Goal: Find contact information: Find contact information

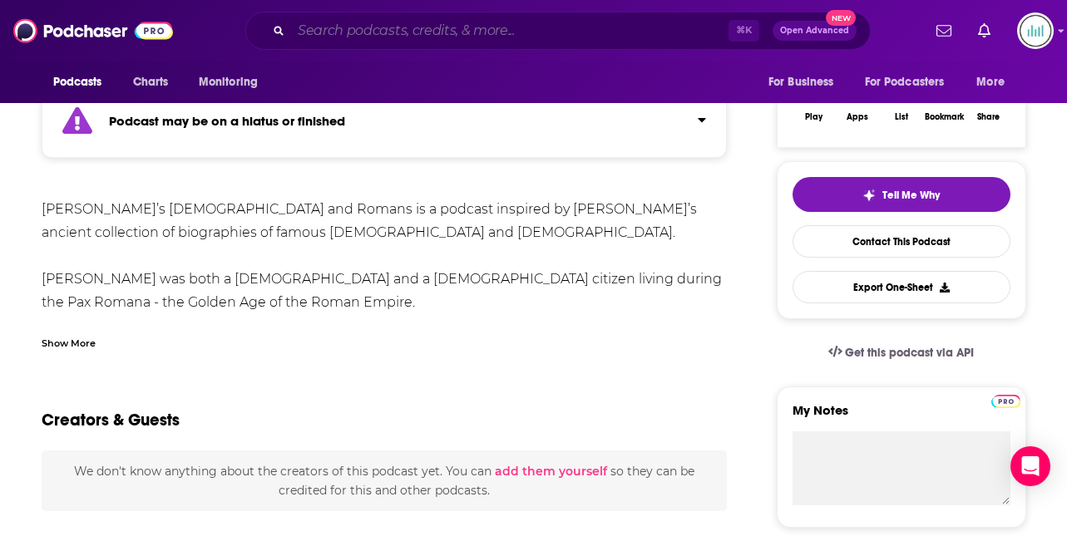
click at [324, 30] on input "Search podcasts, credits, & more..." at bounding box center [509, 30] width 437 height 27
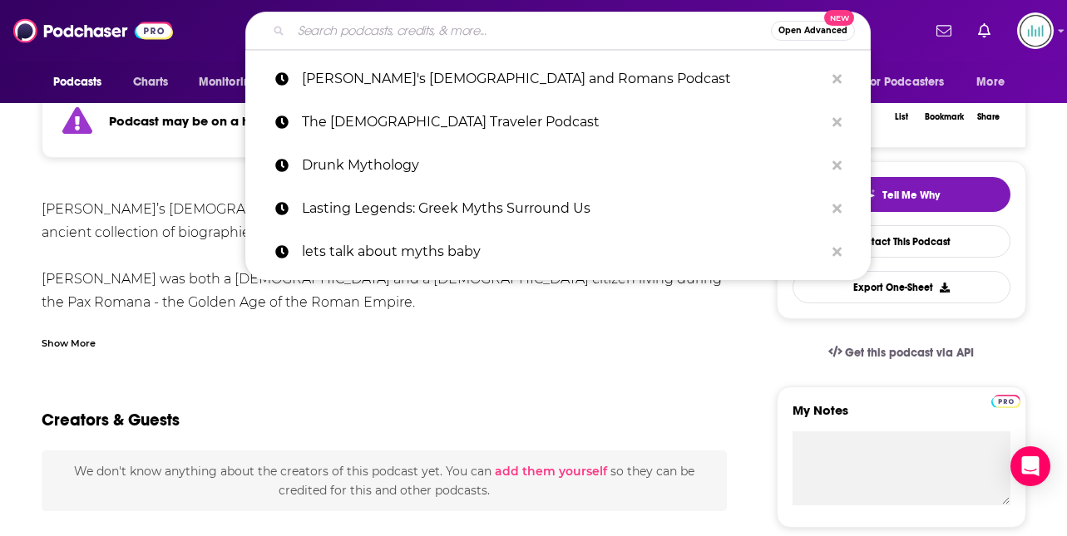
paste input "Demythifying"
type input "Demythifying"
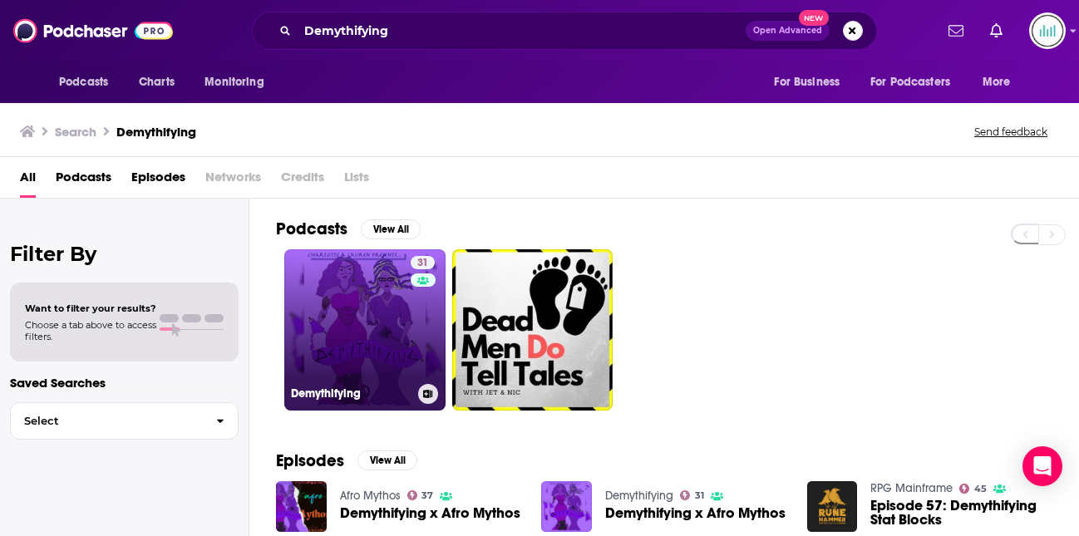
click at [334, 274] on link "31 Demythifying" at bounding box center [364, 329] width 161 height 161
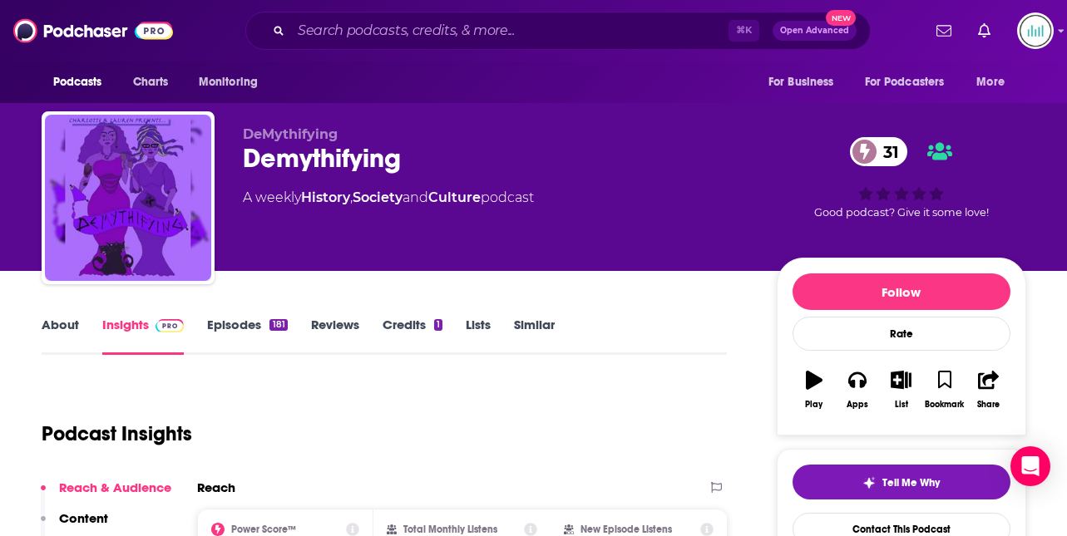
scroll to position [154, 0]
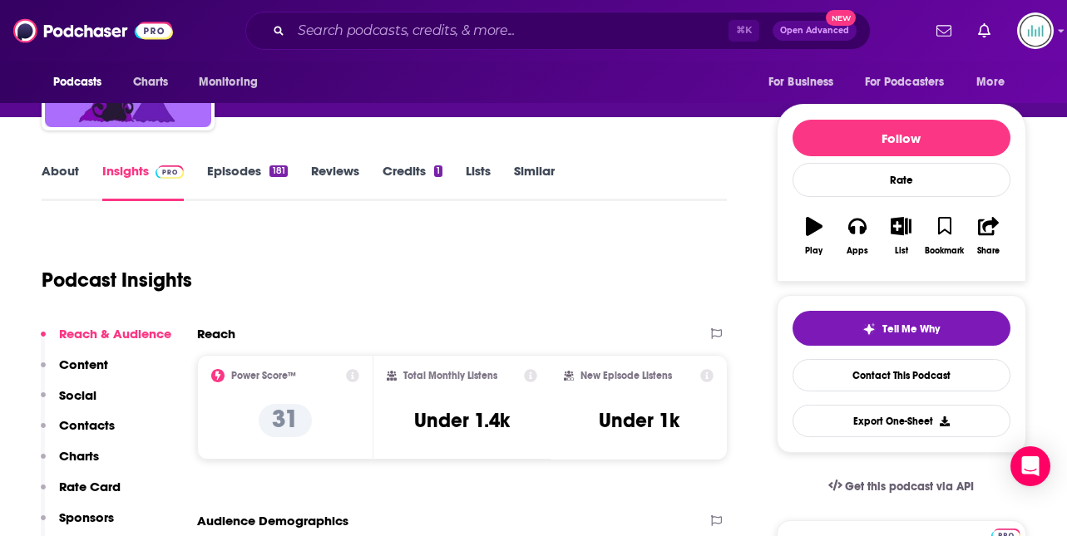
click at [86, 420] on p "Contacts" at bounding box center [87, 425] width 56 height 16
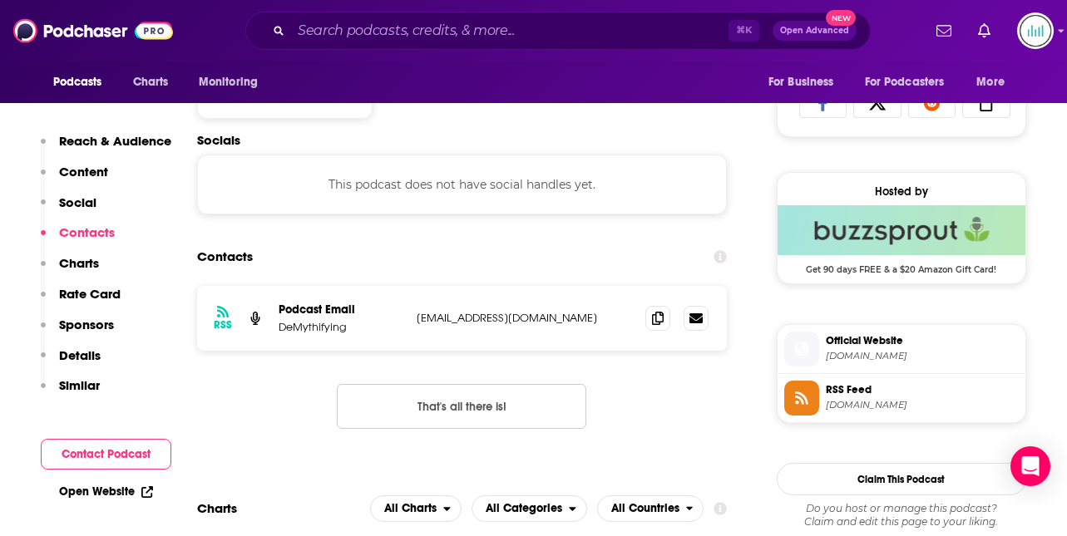
scroll to position [1117, 0]
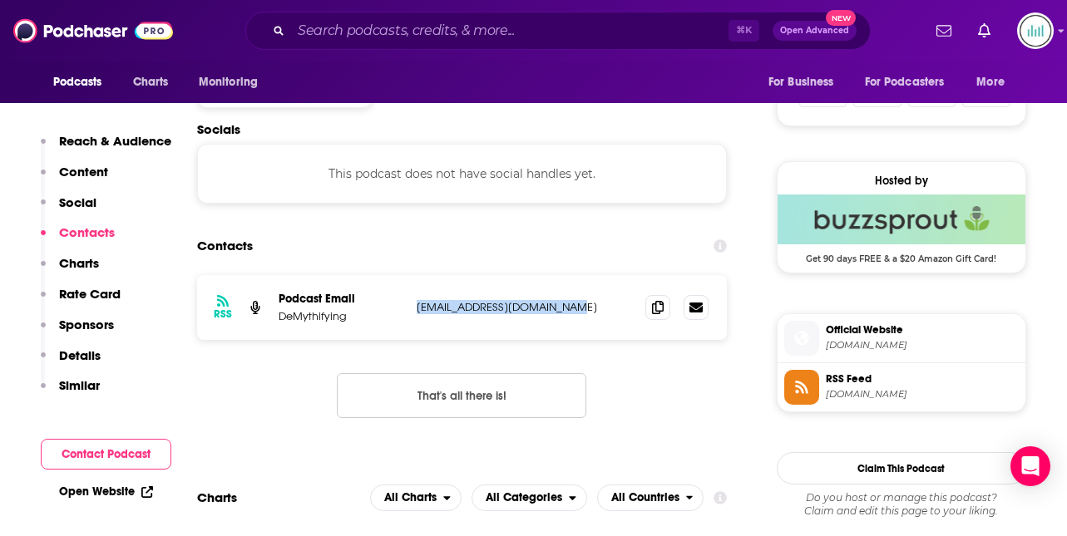
drag, startPoint x: 574, startPoint y: 308, endPoint x: 417, endPoint y: 310, distance: 157.2
click at [417, 310] on p "[EMAIL_ADDRESS][DOMAIN_NAME]" at bounding box center [525, 307] width 216 height 14
copy p "[EMAIL_ADDRESS][DOMAIN_NAME]"
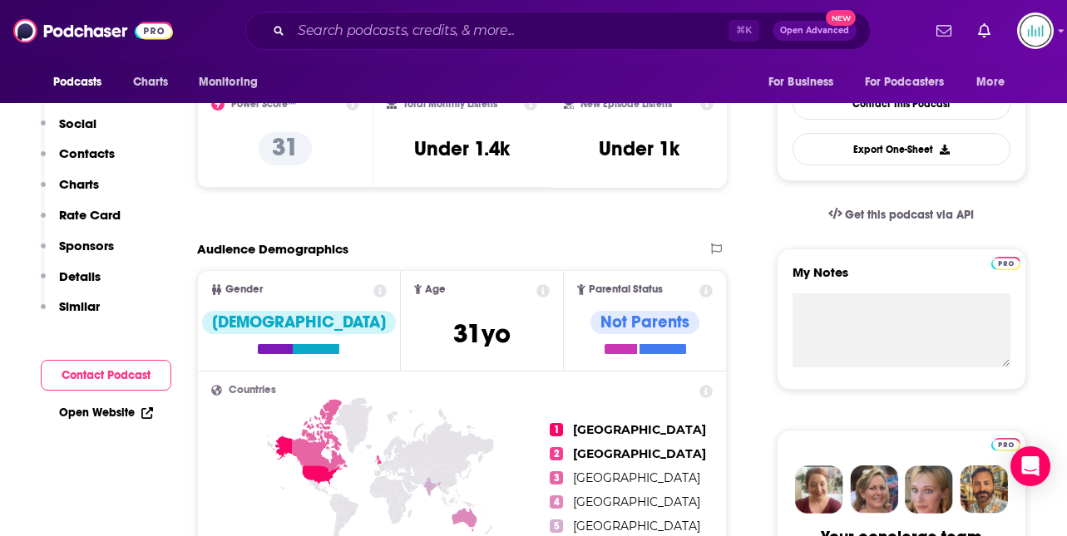
scroll to position [0, 0]
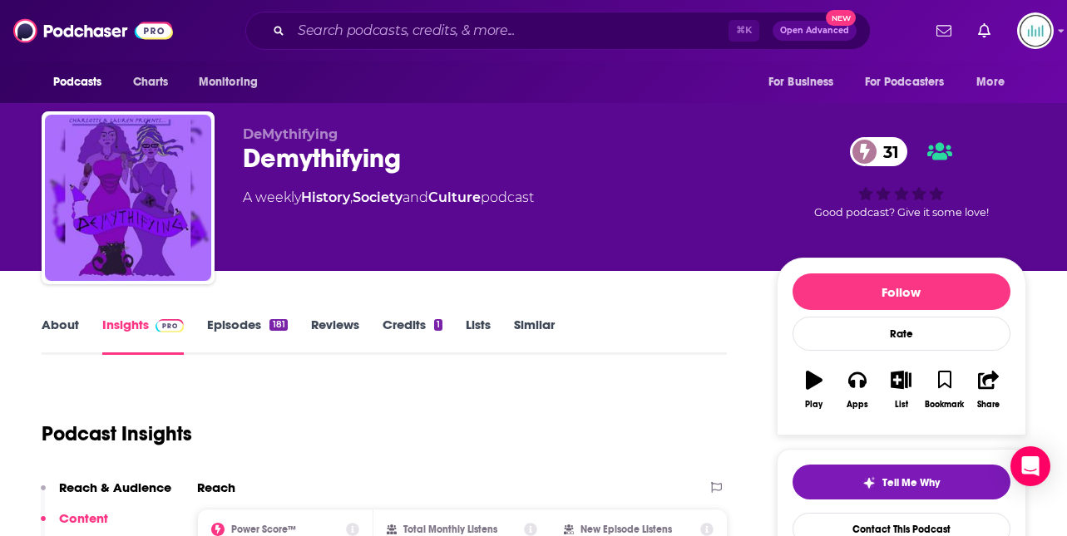
click at [57, 323] on link "About" at bounding box center [60, 336] width 37 height 38
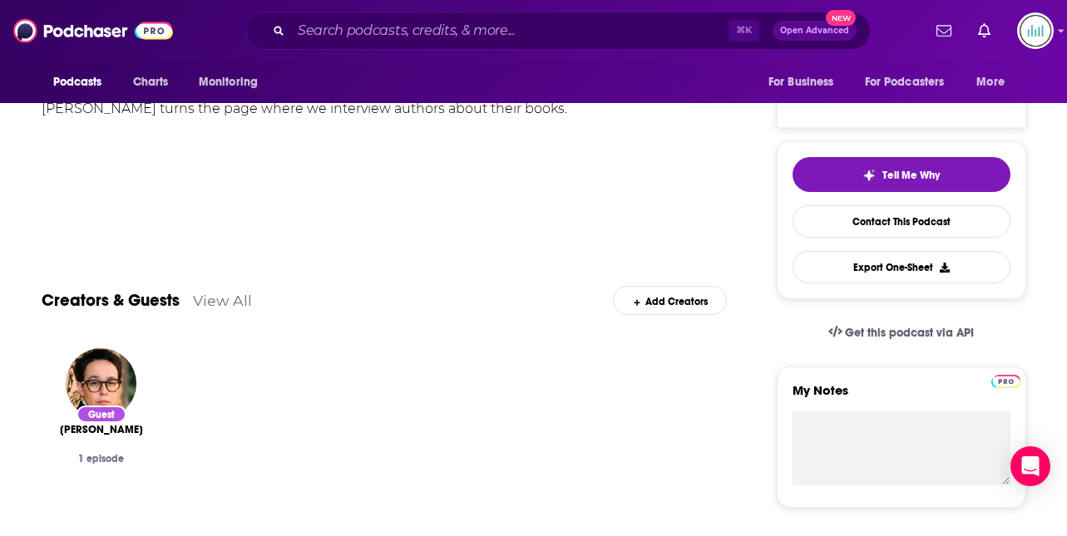
scroll to position [329, 0]
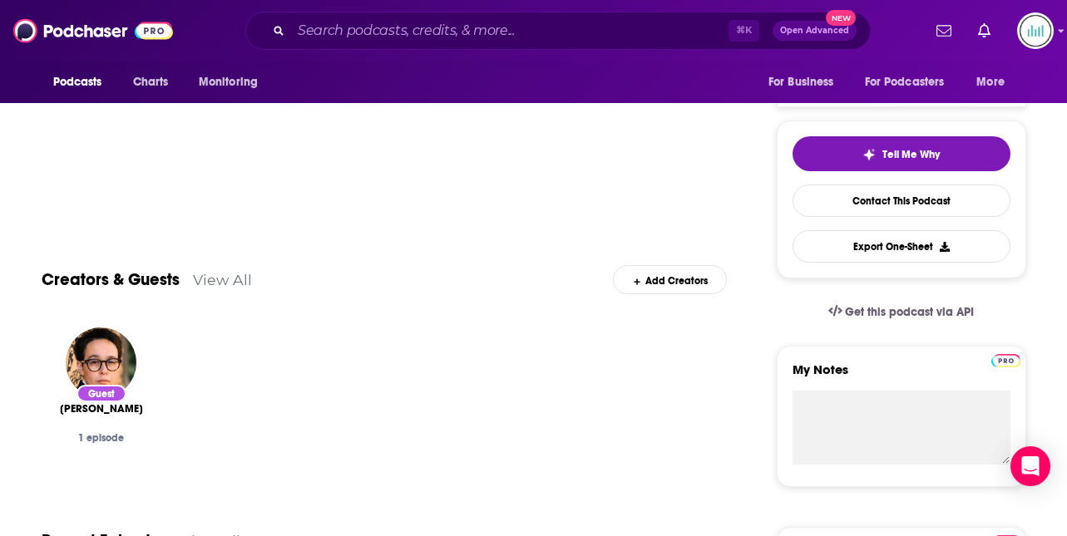
click at [219, 281] on link "View All" at bounding box center [222, 279] width 59 height 17
